Goal: Task Accomplishment & Management: Complete application form

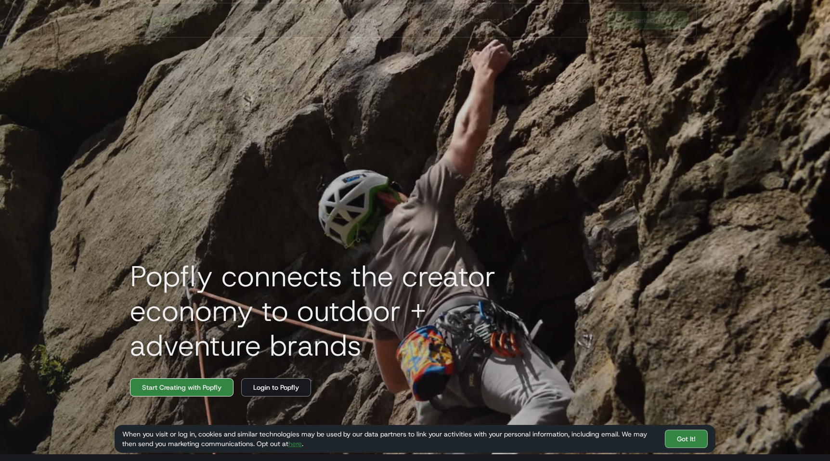
click at [184, 389] on link "Start Creating with Popfly" at bounding box center [182, 388] width 104 height 18
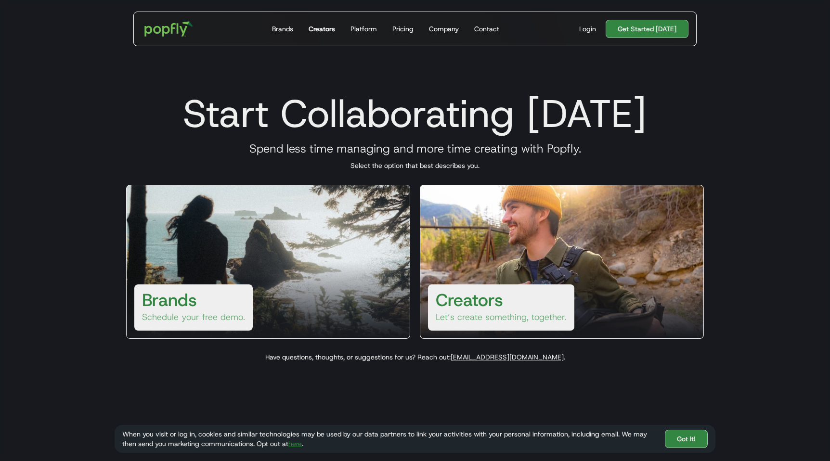
click at [328, 28] on div "Creators" at bounding box center [322, 29] width 26 height 10
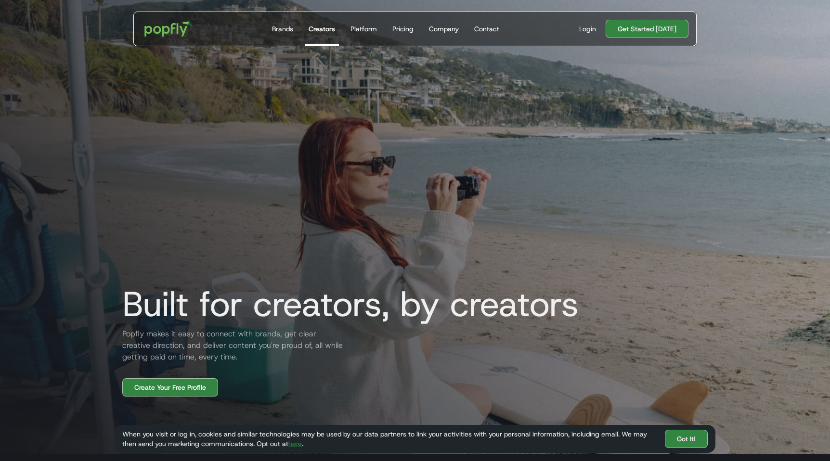
click at [588, 36] on div "Login Get Started Today" at bounding box center [630, 29] width 117 height 18
click at [587, 33] on div "Login" at bounding box center [587, 29] width 17 height 10
